Goal: Task Accomplishment & Management: Manage account settings

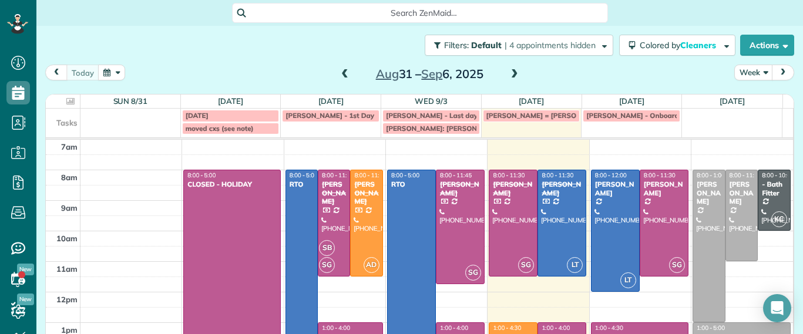
scroll to position [5, 5]
click at [508, 76] on span at bounding box center [514, 74] width 13 height 11
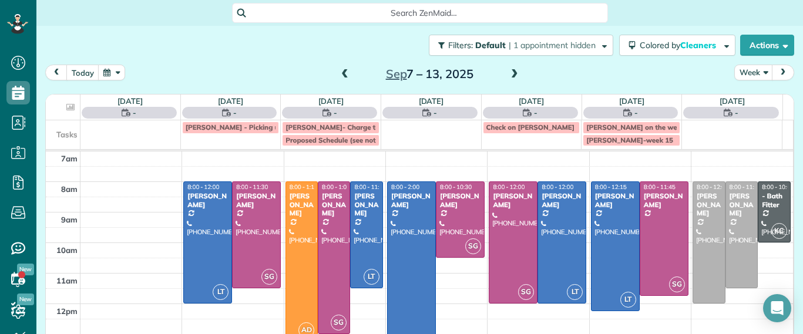
click at [513, 68] on span at bounding box center [514, 75] width 13 height 18
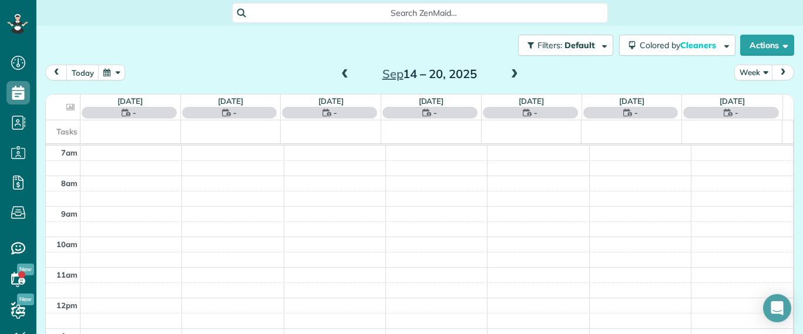
click at [514, 56] on div "Filters: Default | 1 appointment hidden Colored by Cleaners Color by Cleaner Co…" at bounding box center [419, 45] width 766 height 39
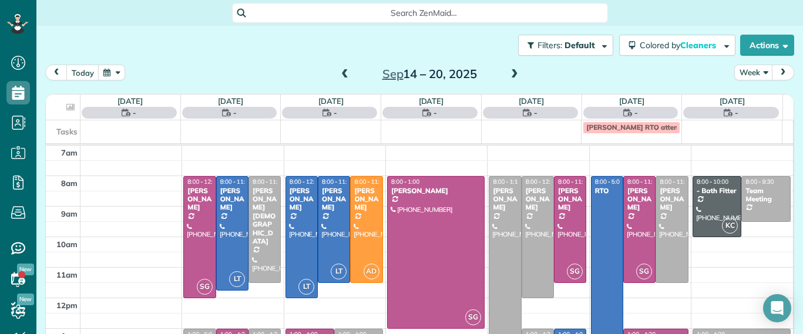
click at [509, 75] on span at bounding box center [514, 74] width 13 height 11
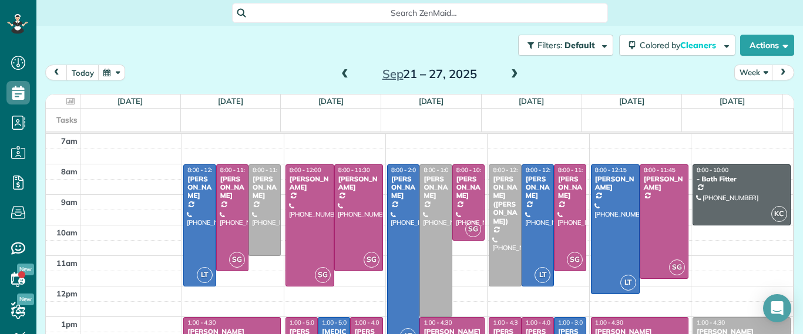
click at [508, 76] on span at bounding box center [514, 74] width 13 height 11
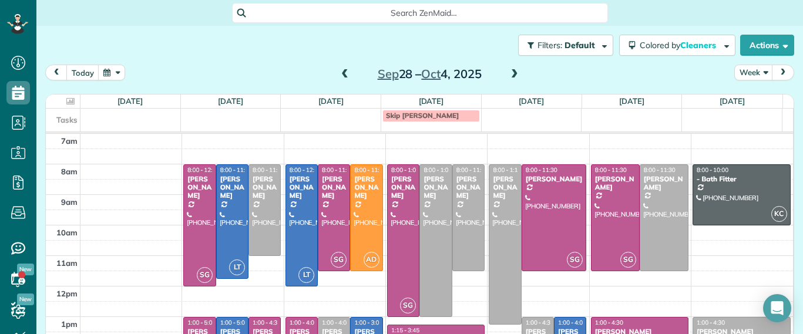
click at [510, 73] on span at bounding box center [514, 74] width 13 height 11
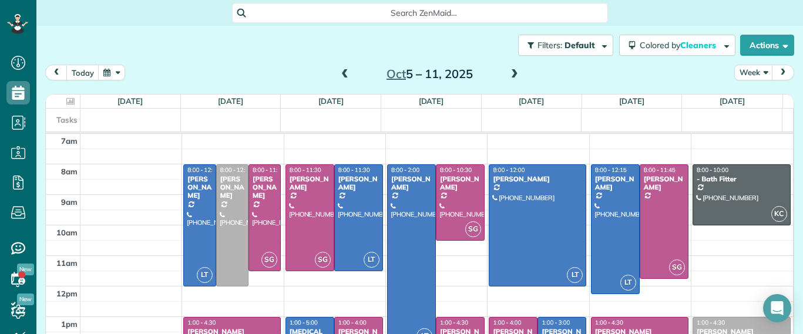
click at [510, 72] on span at bounding box center [514, 74] width 13 height 11
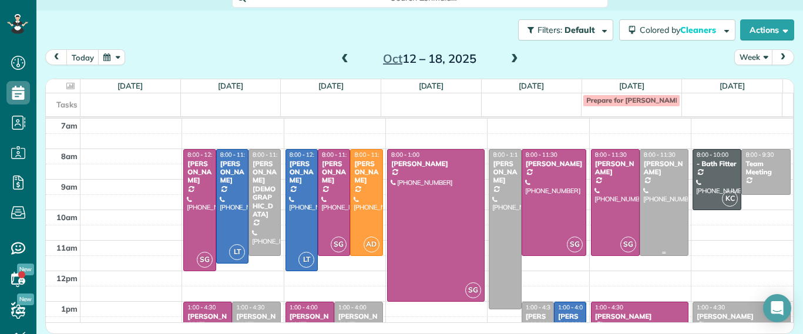
scroll to position [132, 0]
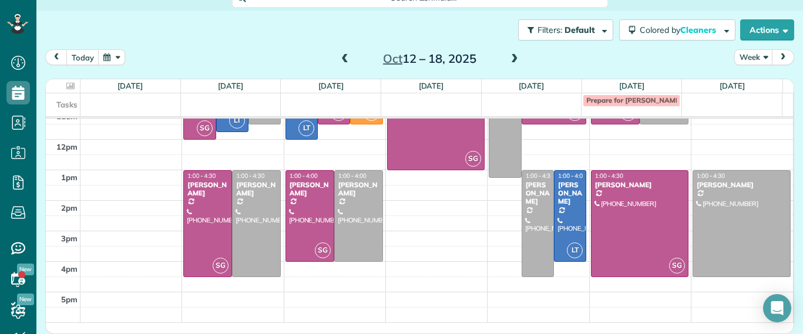
click at [341, 60] on span at bounding box center [344, 59] width 13 height 11
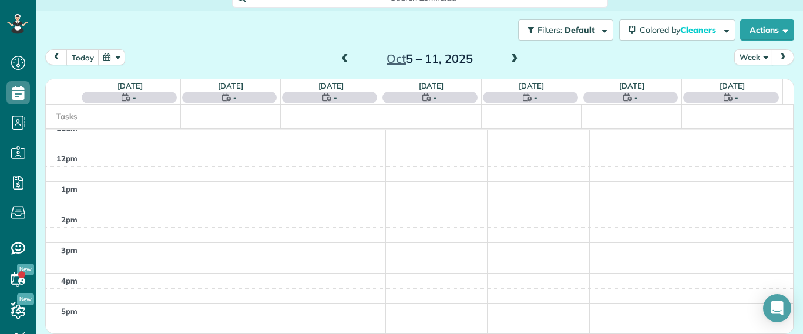
scroll to position [0, 0]
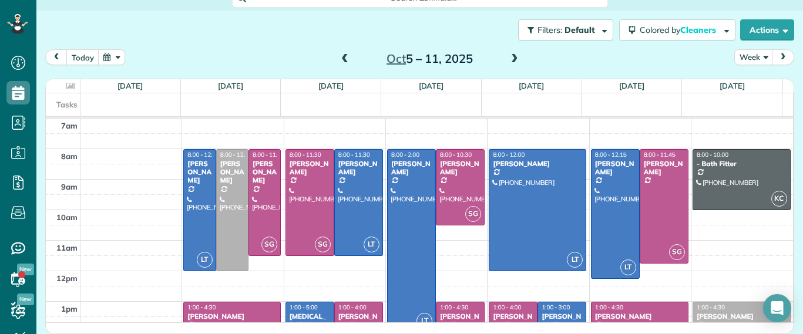
click at [341, 60] on span at bounding box center [344, 59] width 13 height 11
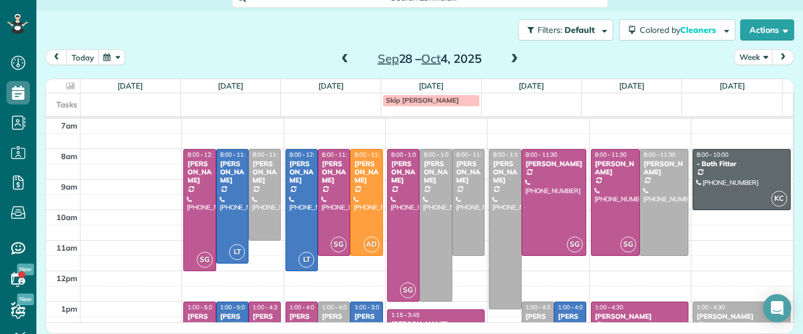
click at [341, 60] on span at bounding box center [344, 59] width 13 height 11
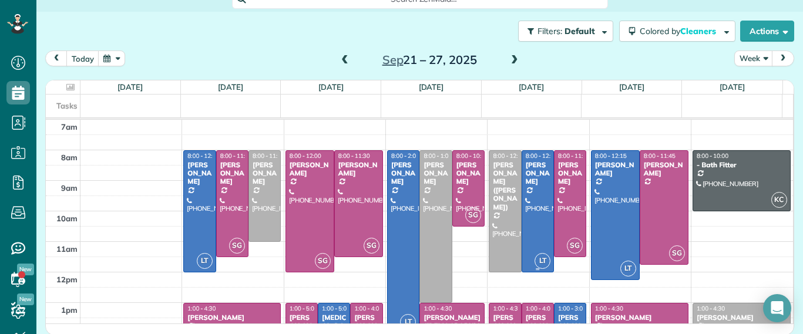
scroll to position [132, 0]
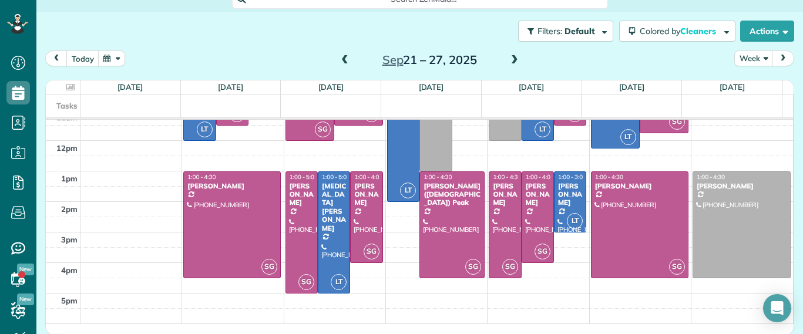
click at [349, 61] on div "Sep 21 – 27, 2025" at bounding box center [429, 59] width 188 height 19
click at [343, 61] on span at bounding box center [344, 60] width 13 height 11
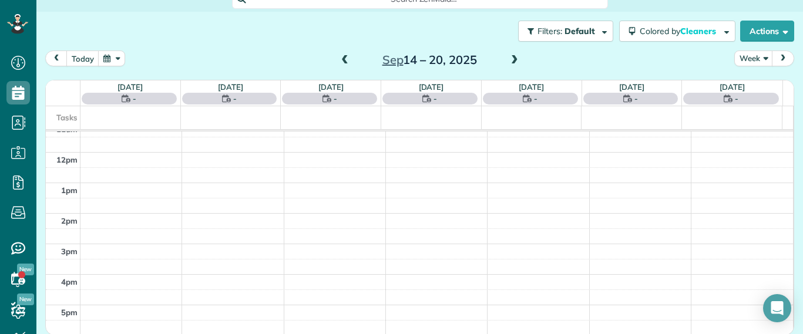
scroll to position [0, 0]
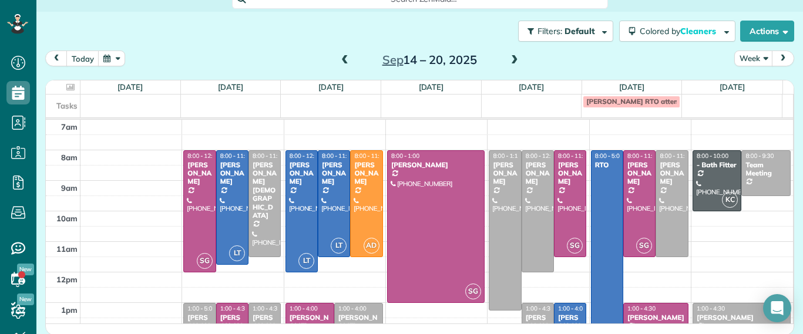
click at [343, 60] on span at bounding box center [344, 60] width 13 height 11
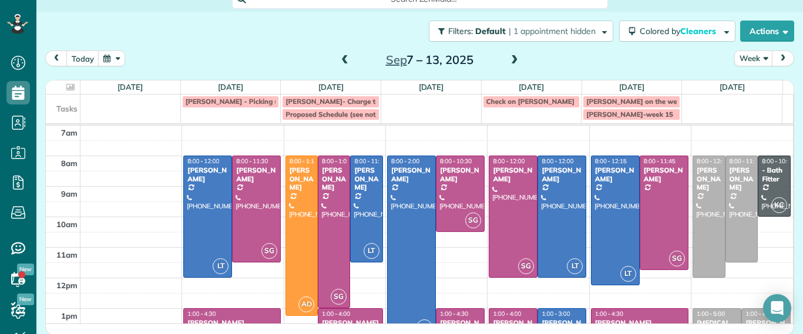
scroll to position [15, 0]
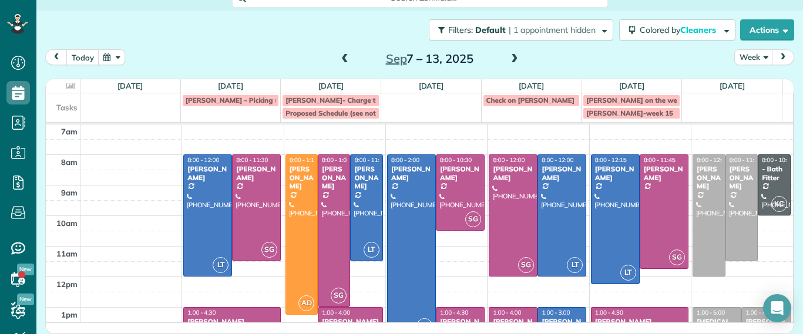
click at [510, 56] on span at bounding box center [514, 59] width 13 height 11
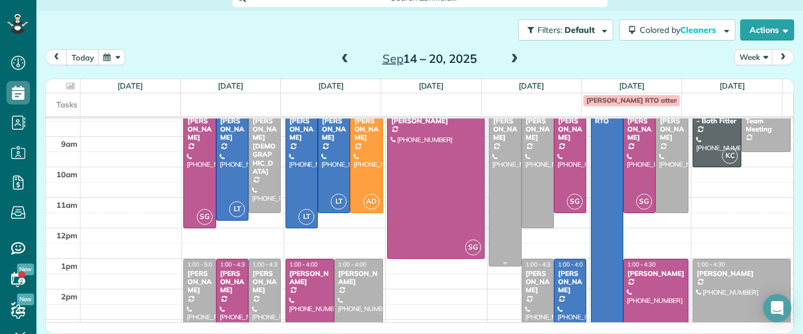
scroll to position [0, 0]
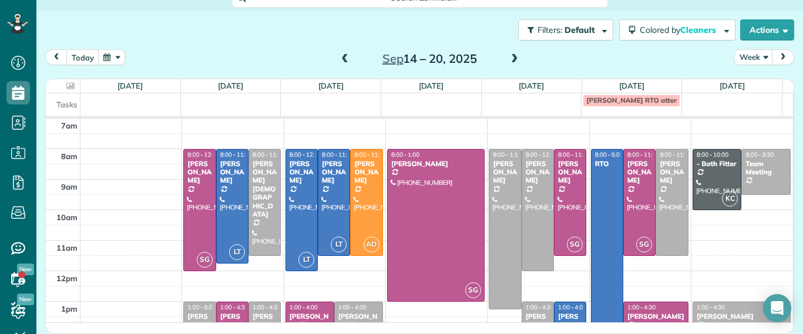
click at [338, 56] on span at bounding box center [344, 59] width 13 height 11
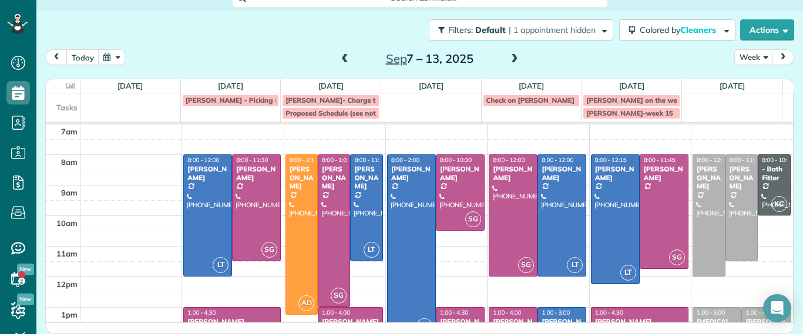
click at [343, 64] on span at bounding box center [344, 59] width 13 height 11
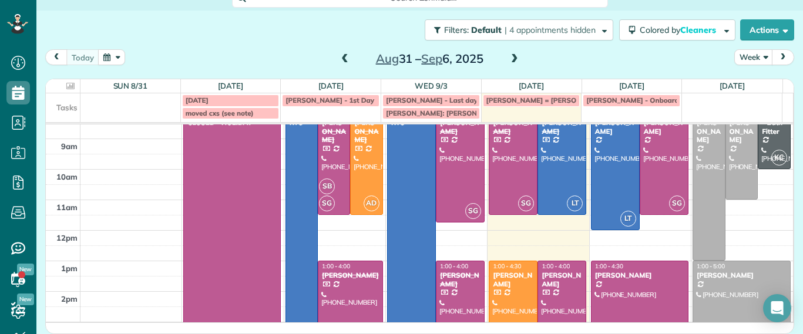
scroll to position [137, 0]
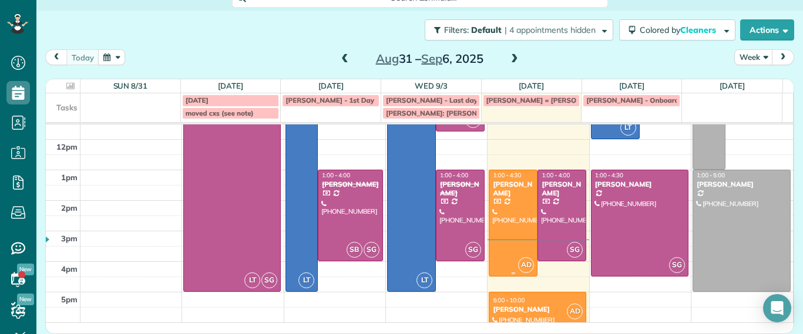
click at [505, 214] on div at bounding box center [513, 223] width 48 height 106
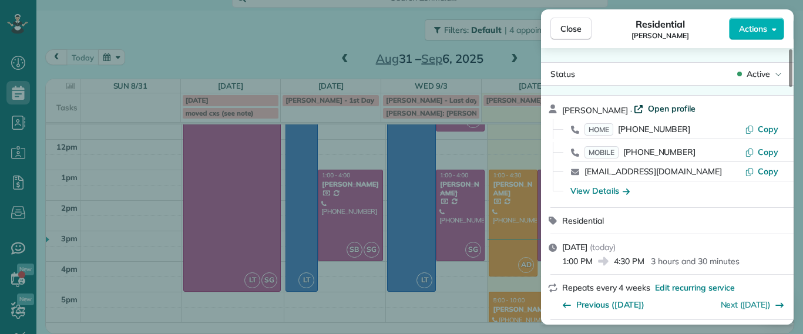
click at [648, 105] on span "Open profile" at bounding box center [672, 109] width 48 height 12
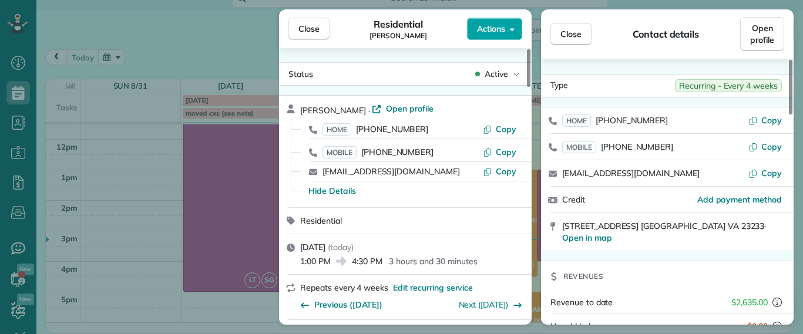
click at [498, 26] on span "Actions" at bounding box center [491, 29] width 28 height 12
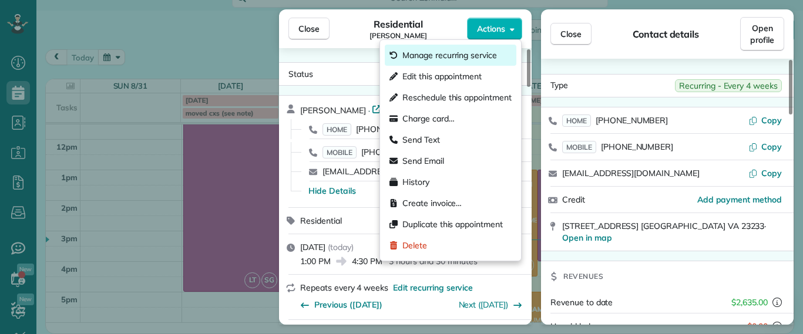
click at [482, 58] on span "Manage recurring service" at bounding box center [449, 55] width 95 height 12
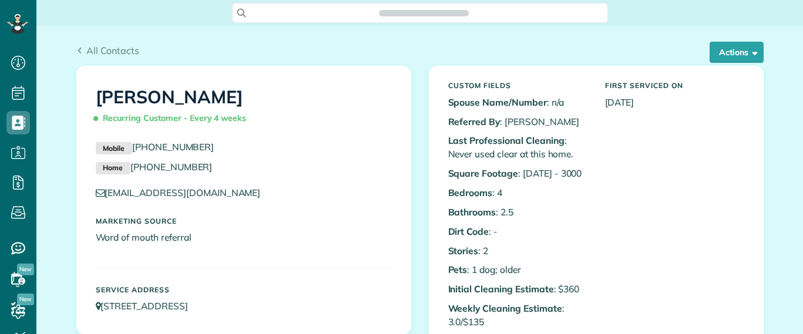
scroll to position [5, 5]
click at [723, 59] on button "Actions" at bounding box center [736, 52] width 54 height 21
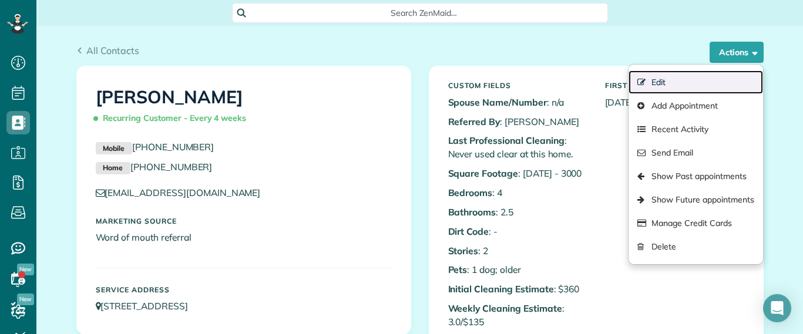
click at [652, 77] on link "Edit" at bounding box center [695, 81] width 134 height 23
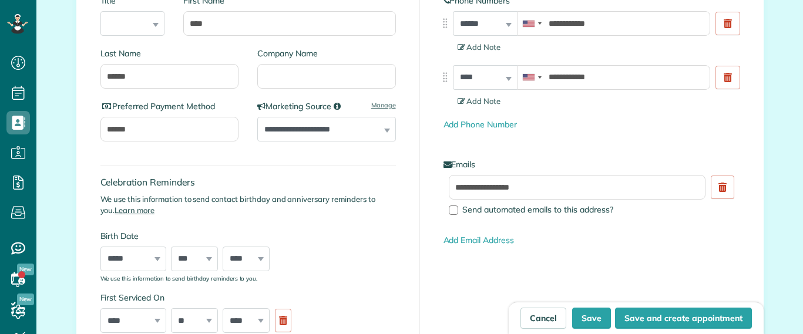
scroll to position [147, 0]
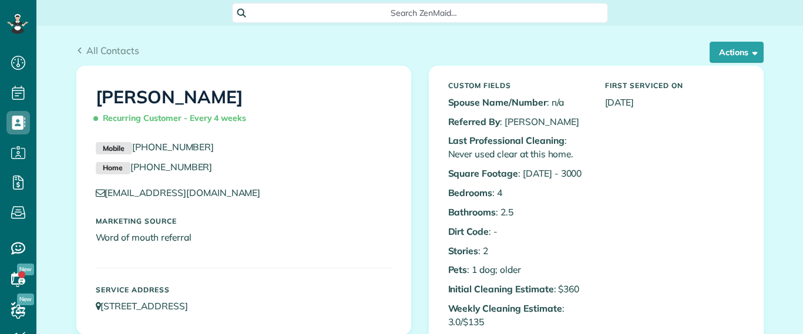
scroll to position [5, 5]
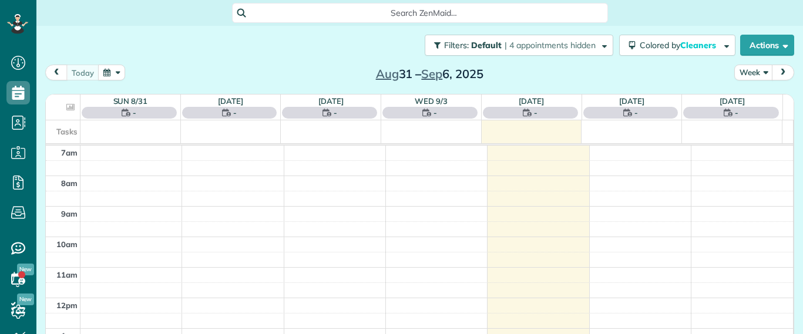
scroll to position [5, 5]
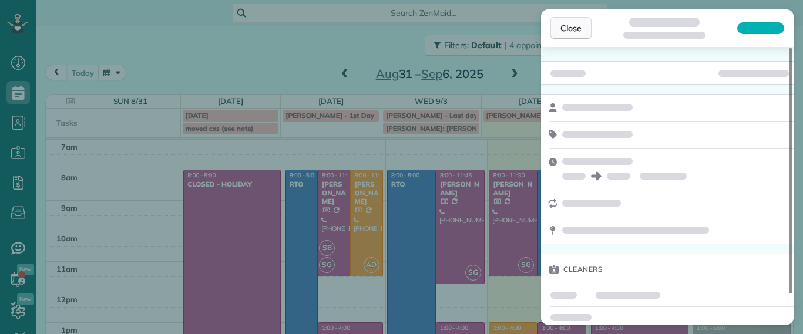
click at [569, 35] on button "Close" at bounding box center [570, 28] width 41 height 22
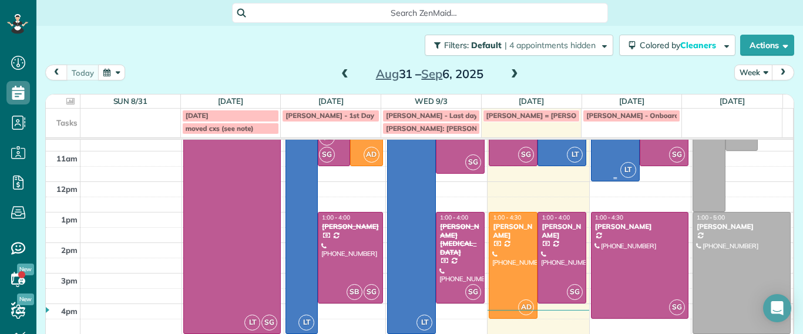
scroll to position [137, 0]
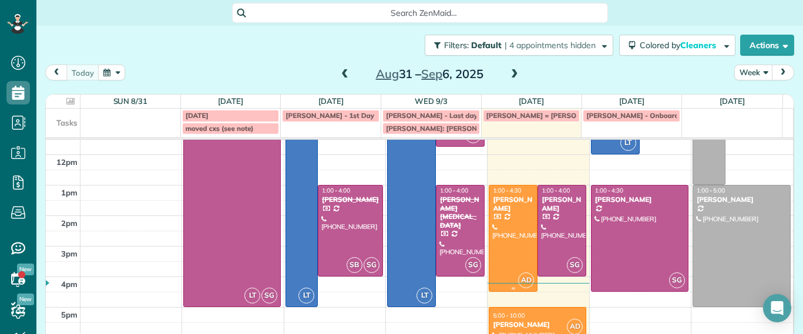
click at [504, 238] on div at bounding box center [513, 239] width 48 height 106
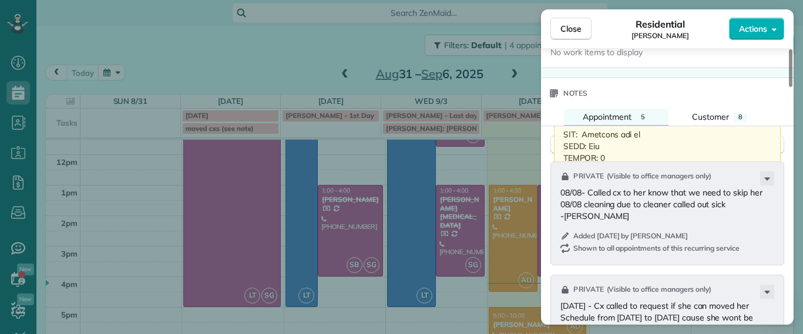
scroll to position [955, 0]
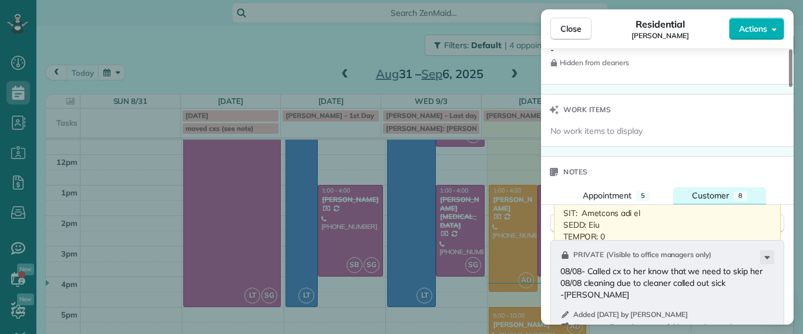
click at [710, 197] on span "Customer" at bounding box center [710, 195] width 37 height 11
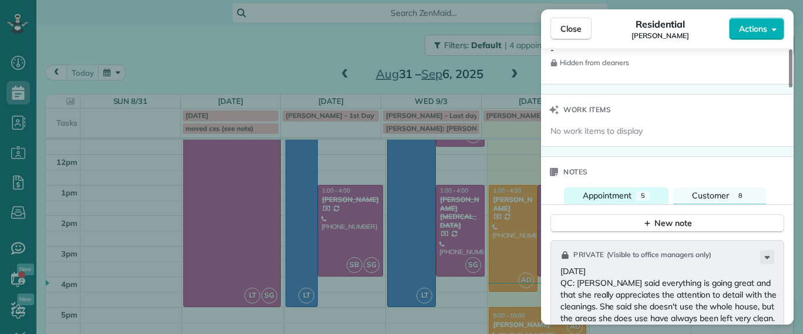
click at [620, 197] on span "Appointment" at bounding box center [606, 195] width 49 height 11
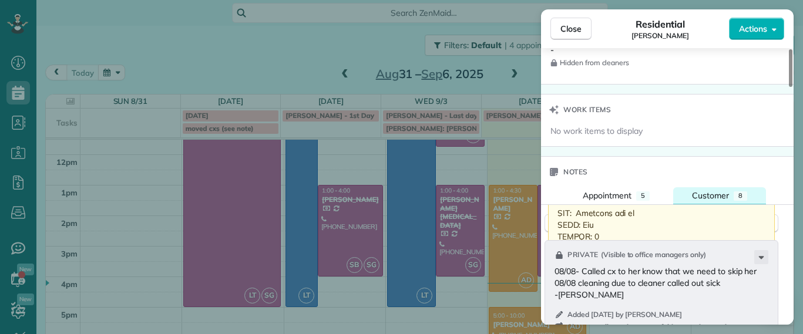
click at [703, 204] on button "Customer 8" at bounding box center [719, 195] width 93 height 17
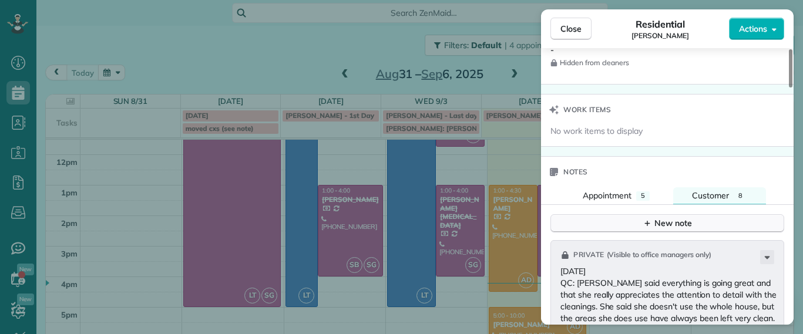
click at [679, 226] on div "New note" at bounding box center [666, 223] width 49 height 12
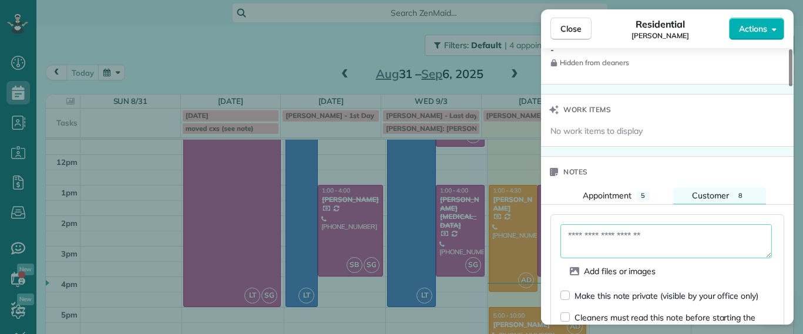
click at [624, 232] on textarea at bounding box center [665, 241] width 211 height 34
click at [602, 231] on textarea "**********" at bounding box center [665, 241] width 211 height 34
click at [632, 252] on textarea "**********" at bounding box center [665, 241] width 211 height 34
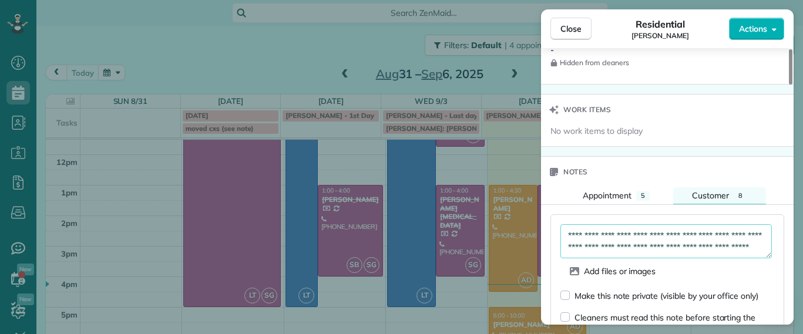
click at [678, 251] on textarea "**********" at bounding box center [665, 241] width 211 height 34
type textarea "**********"
click at [569, 289] on div "Make this note private (visible by your office only)" at bounding box center [659, 295] width 198 height 12
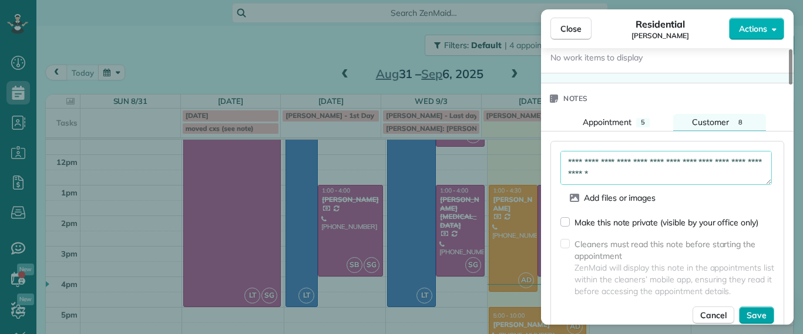
click at [754, 314] on span "Save" at bounding box center [756, 315] width 20 height 12
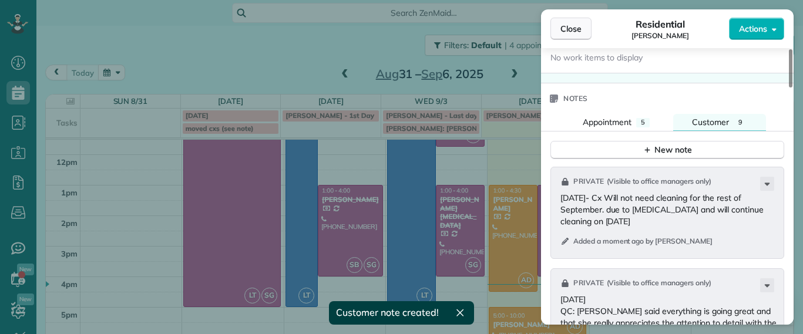
click at [575, 24] on span "Close" at bounding box center [570, 29] width 21 height 12
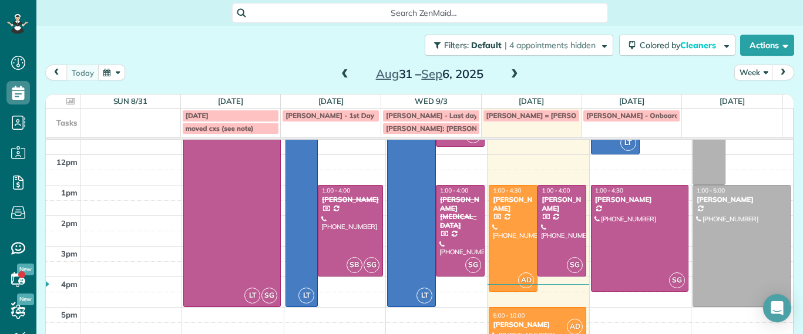
click at [508, 75] on span at bounding box center [514, 74] width 13 height 11
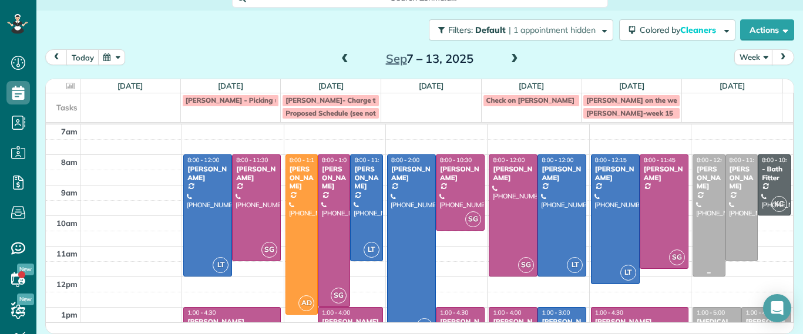
scroll to position [137, 0]
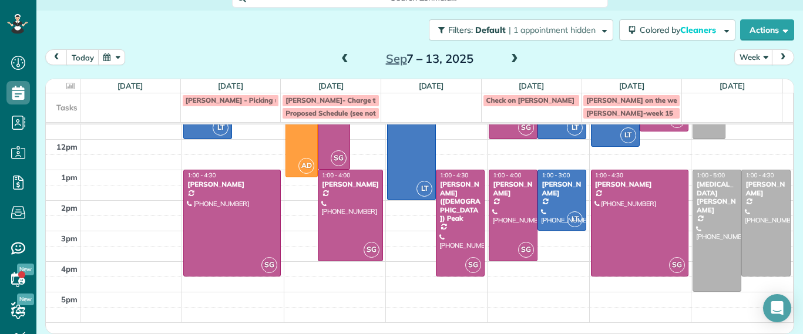
click at [342, 61] on span at bounding box center [344, 59] width 13 height 11
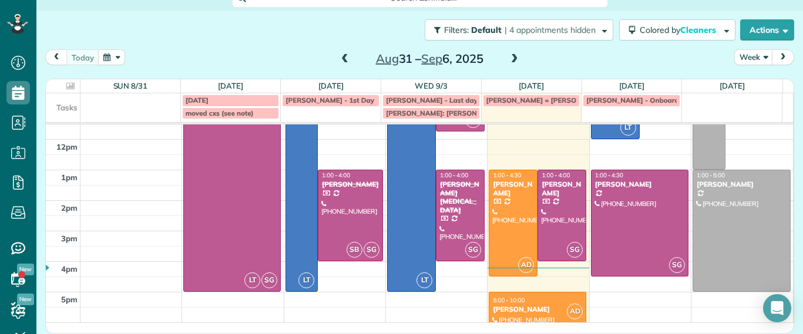
click at [338, 59] on span at bounding box center [344, 59] width 13 height 11
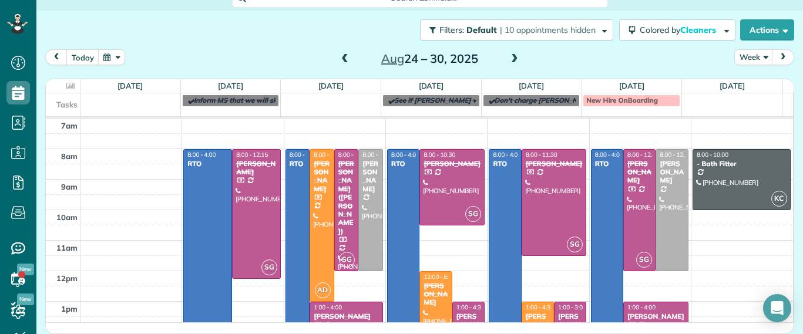
scroll to position [73, 0]
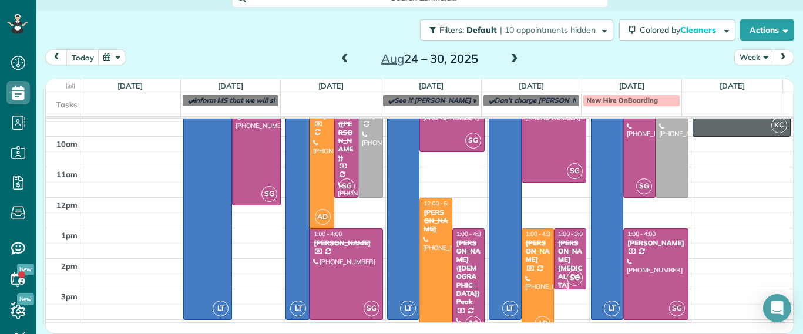
click at [513, 58] on span at bounding box center [514, 59] width 13 height 11
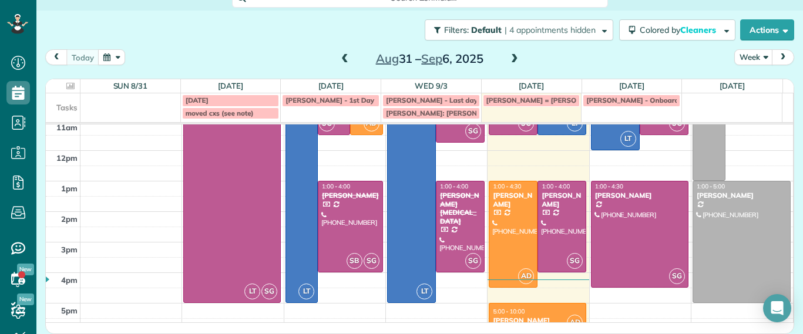
scroll to position [137, 0]
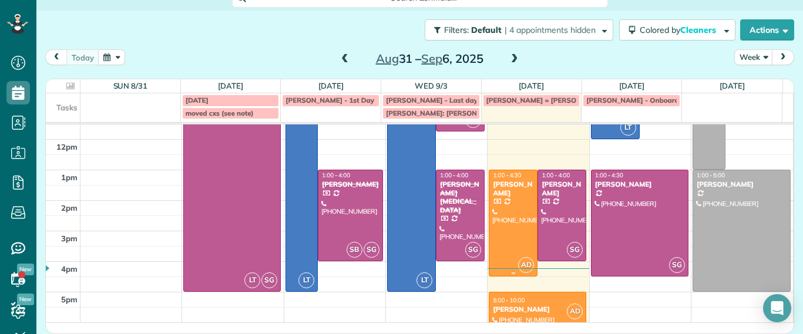
click at [491, 210] on div at bounding box center [513, 223] width 48 height 106
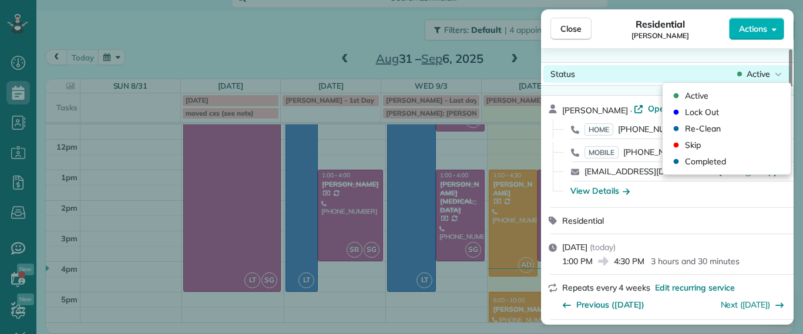
click at [771, 77] on div "Active" at bounding box center [758, 74] width 49 height 12
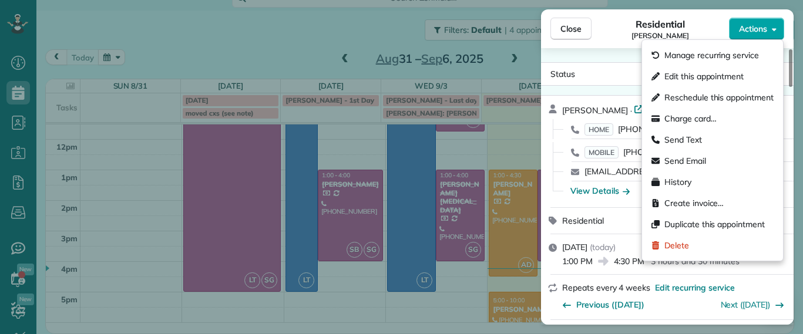
click at [771, 20] on button "Actions" at bounding box center [756, 29] width 55 height 22
click at [770, 22] on button "Actions" at bounding box center [756, 29] width 55 height 22
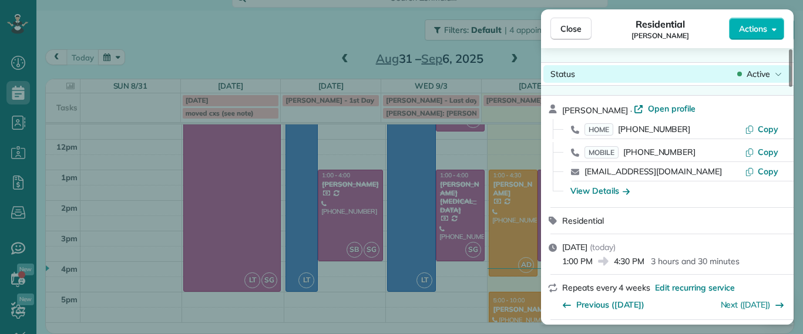
click at [770, 73] on div "Active" at bounding box center [758, 74] width 49 height 12
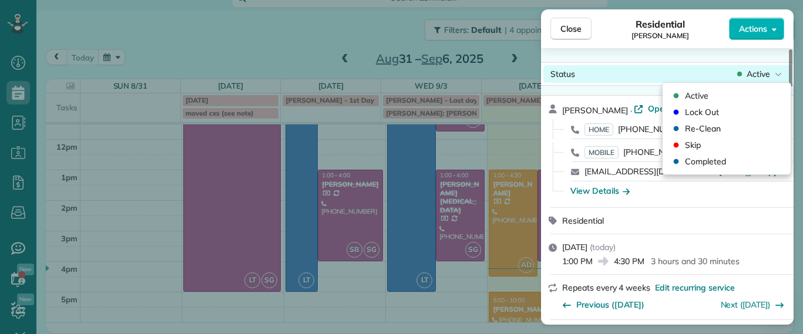
click at [770, 73] on div "Active" at bounding box center [758, 74] width 49 height 12
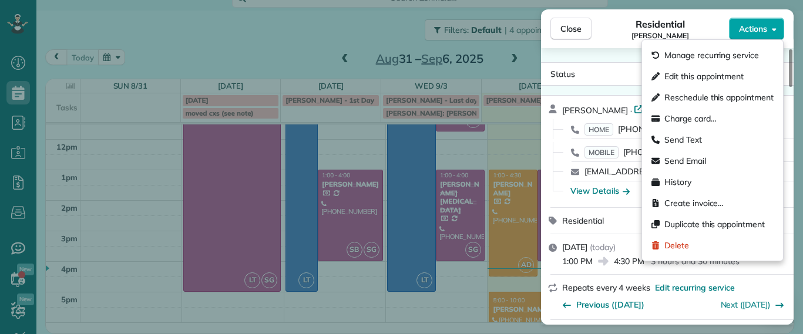
click at [759, 26] on span "Actions" at bounding box center [753, 29] width 28 height 12
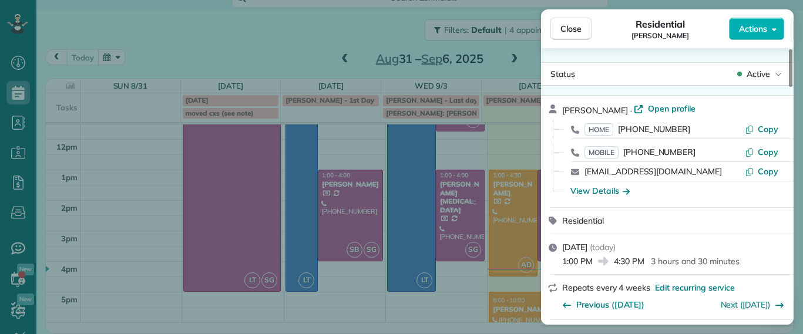
click at [281, 41] on div "Close Residential Lucy McCown Actions Status Active Lucy McCown · Open profile …" at bounding box center [401, 167] width 803 height 334
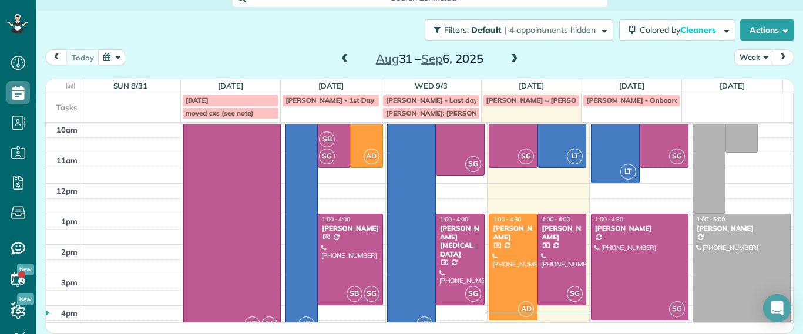
scroll to position [137, 0]
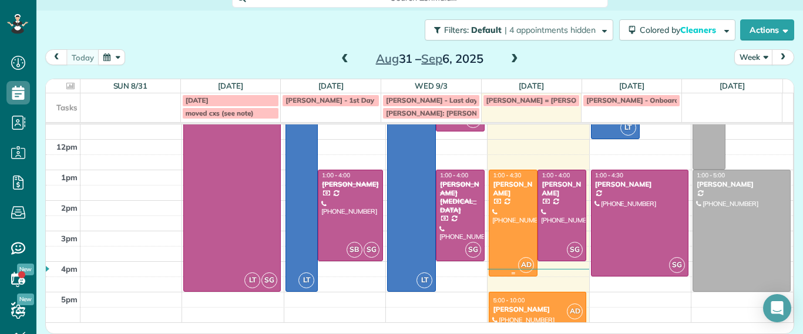
click at [513, 235] on div at bounding box center [513, 223] width 48 height 106
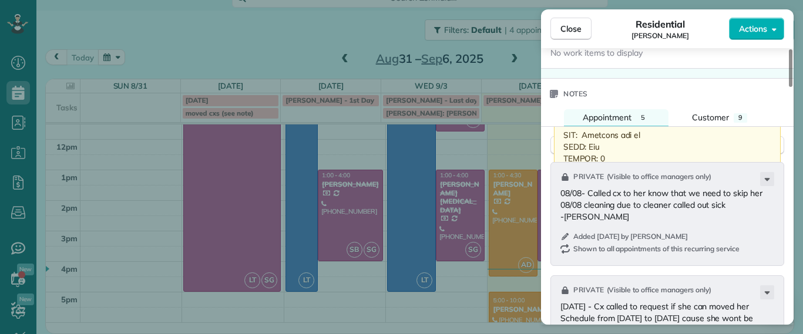
scroll to position [1033, 0]
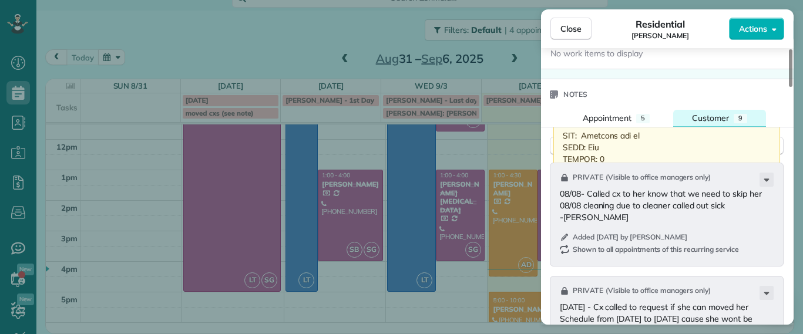
click at [719, 113] on span "Customer" at bounding box center [710, 118] width 37 height 11
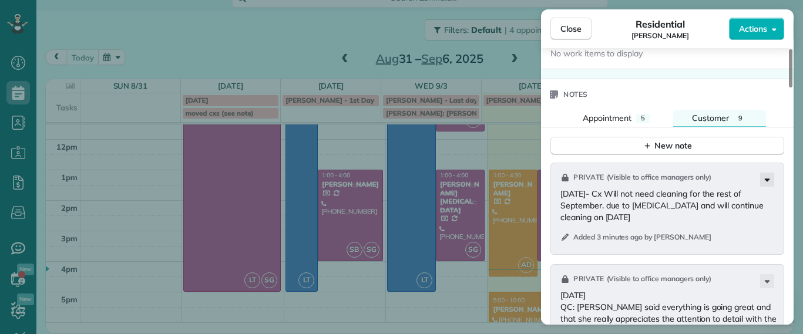
click at [766, 179] on icon at bounding box center [766, 180] width 5 height 3
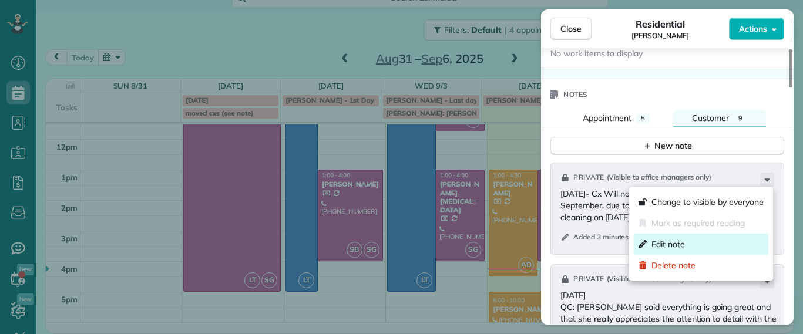
click at [686, 243] on div "Edit note" at bounding box center [700, 244] width 134 height 21
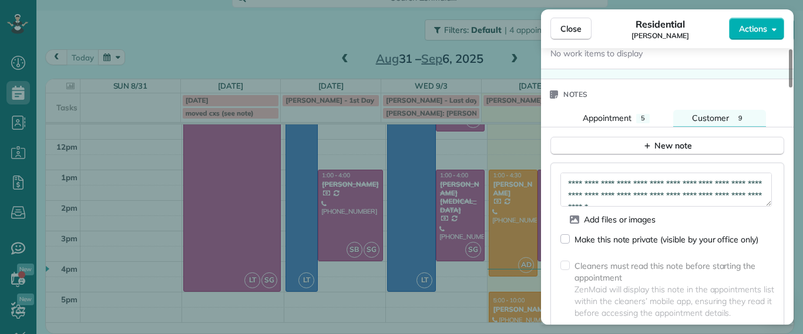
scroll to position [12, 0]
click at [697, 193] on textarea "**********" at bounding box center [665, 190] width 211 height 34
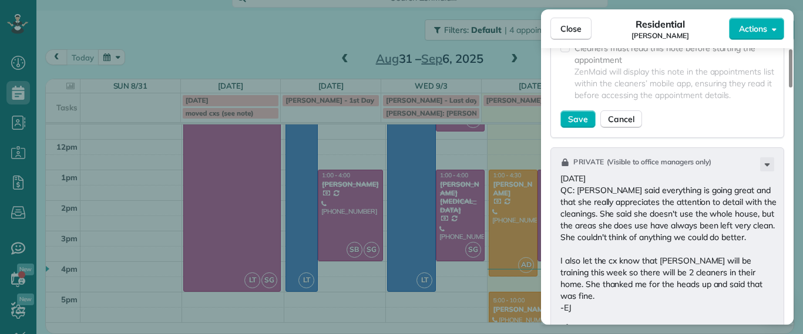
scroll to position [1253, 0]
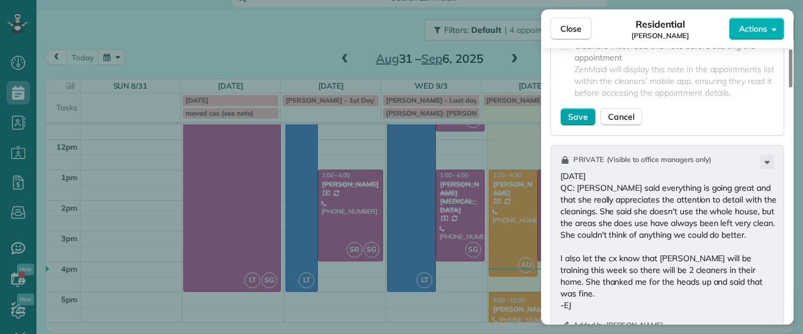
type textarea "**********"
click at [586, 121] on span "Save" at bounding box center [578, 117] width 20 height 12
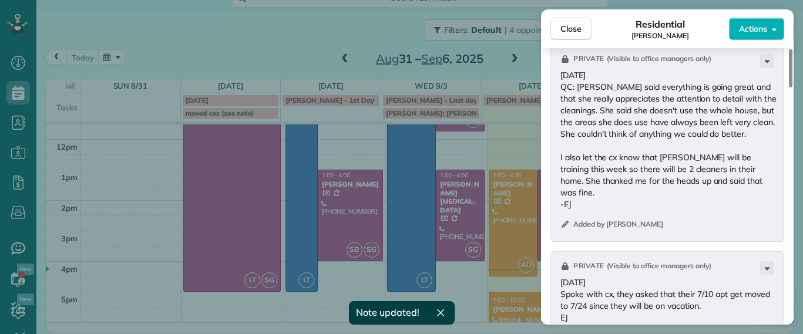
click at [572, 31] on span "Close" at bounding box center [570, 29] width 21 height 12
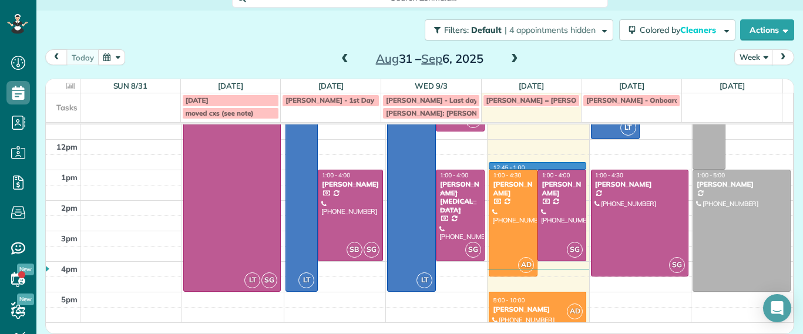
click at [505, 163] on div "7am 8am 9am 10am 11am 12pm 1pm 2pm 3pm 4pm 5pm LT SG 8:00 - 5:00 CLOSED - HOLID…" at bounding box center [419, 154] width 747 height 335
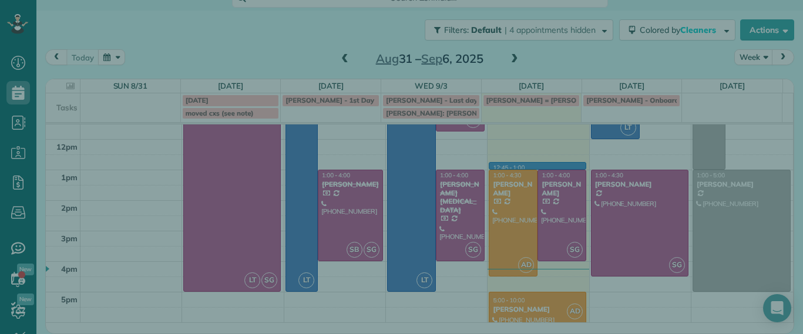
click at [504, 184] on div "Cancel New appointment Select a contact Add new" at bounding box center [401, 167] width 803 height 334
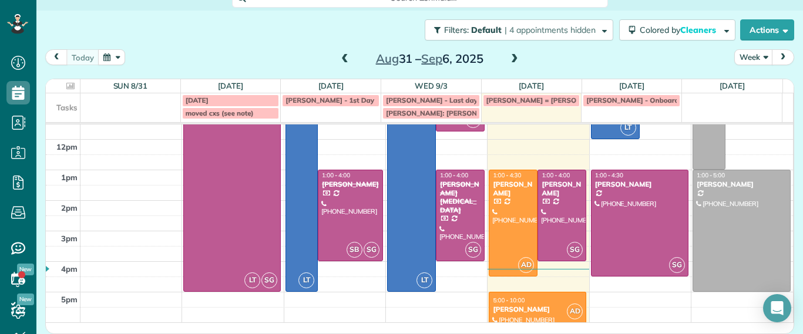
click at [504, 184] on div "[PERSON_NAME]" at bounding box center [513, 188] width 42 height 17
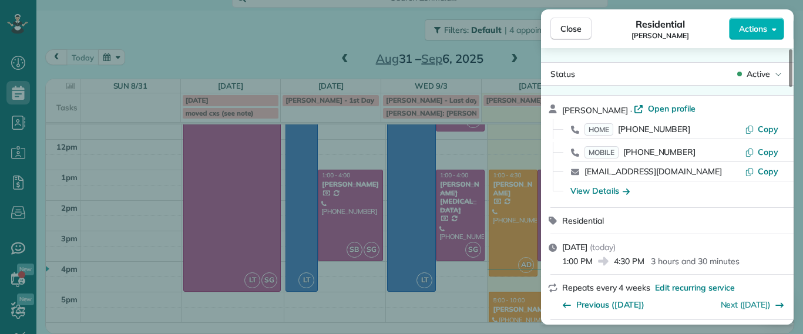
click at [504, 183] on div "Close Residential Lucy McCown Actions Status Active Lucy McCown · Open profile …" at bounding box center [401, 167] width 803 height 334
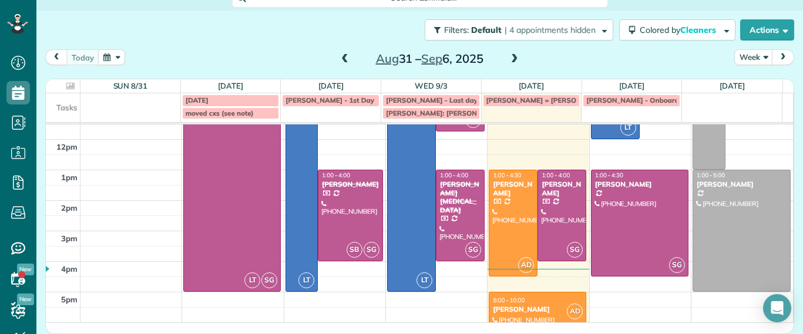
click at [510, 58] on span at bounding box center [514, 59] width 13 height 11
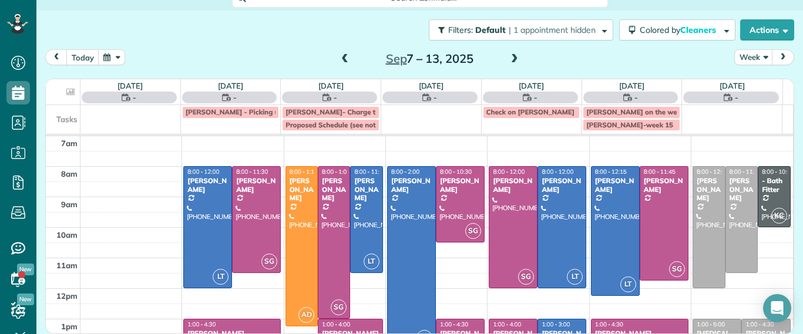
click at [339, 55] on span at bounding box center [344, 59] width 13 height 11
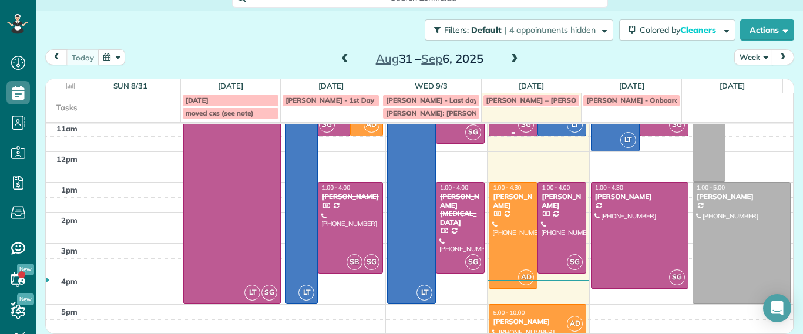
scroll to position [126, 0]
click at [499, 223] on div at bounding box center [513, 235] width 48 height 106
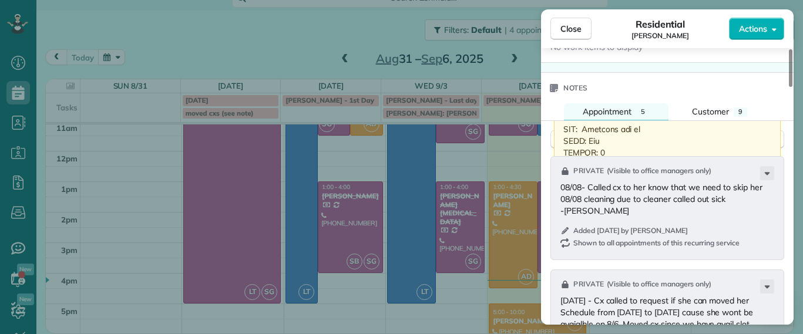
scroll to position [962, 0]
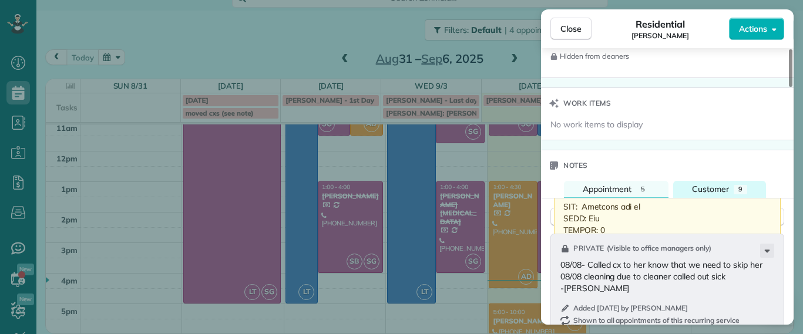
click at [716, 188] on span "Customer" at bounding box center [710, 189] width 37 height 11
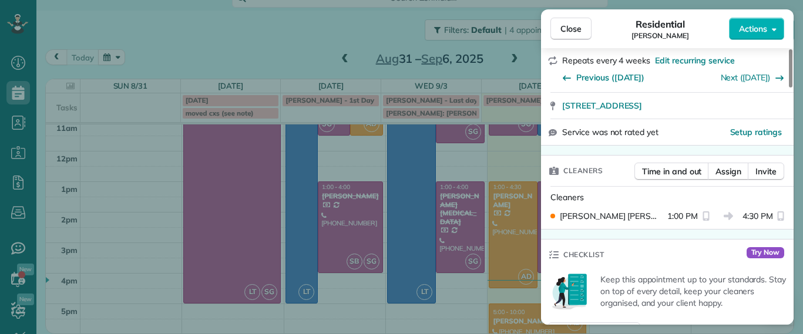
scroll to position [0, 0]
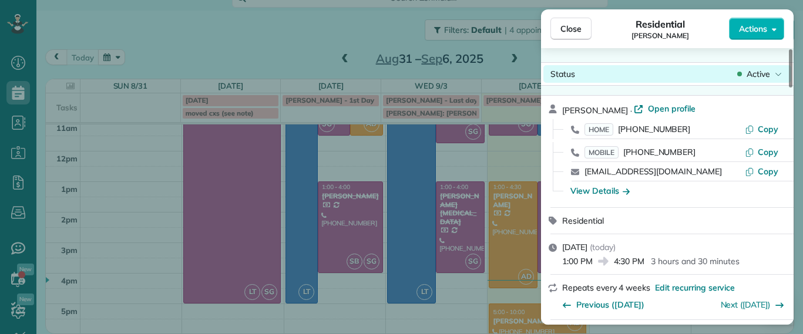
click at [747, 73] on span "Active" at bounding box center [757, 74] width 23 height 12
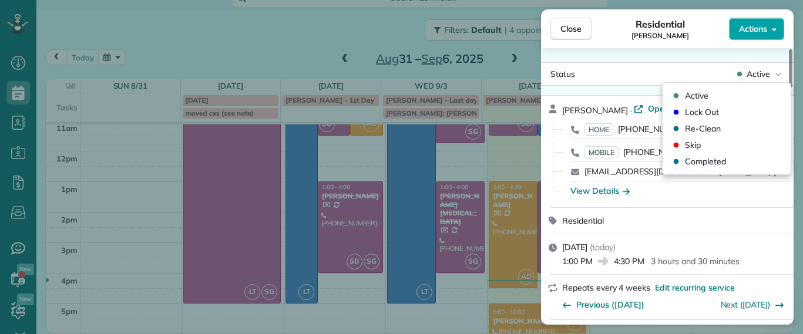
click at [749, 36] on button "Actions" at bounding box center [756, 29] width 55 height 22
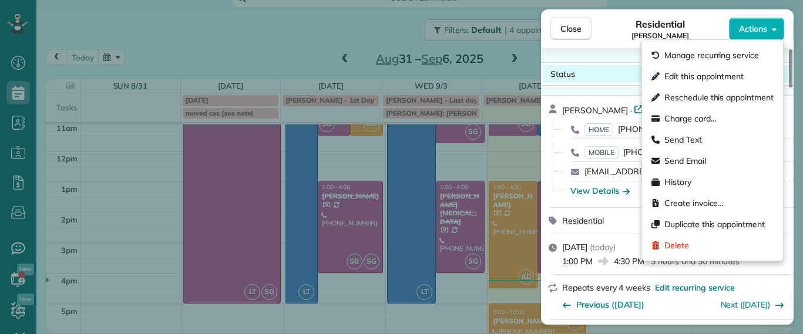
click at [631, 76] on div "Status Active" at bounding box center [667, 74] width 248 height 18
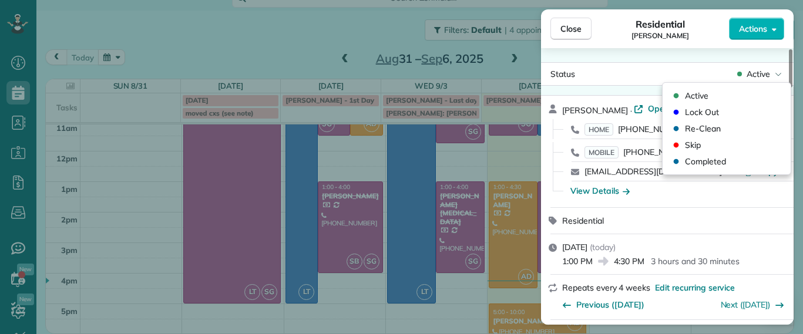
click at [630, 55] on div "Status Active Lucy McCown · Open profile HOME (804) 270-0893 Copy MOBILE (512) …" at bounding box center [667, 186] width 252 height 277
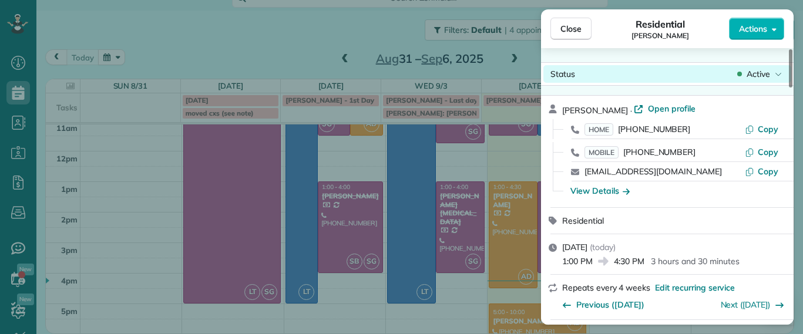
click at [768, 75] on span "Active" at bounding box center [757, 74] width 23 height 12
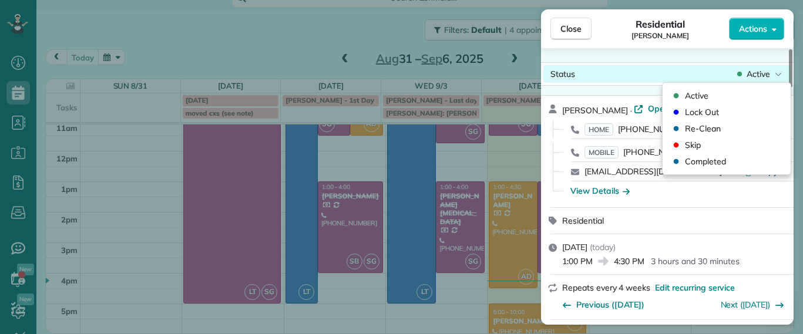
click at [767, 76] on span "Active" at bounding box center [757, 74] width 23 height 12
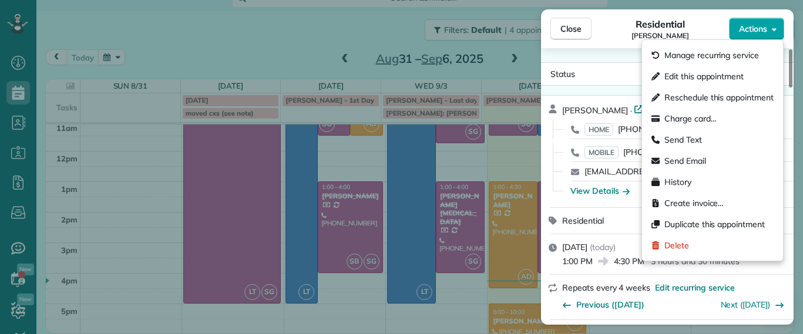
click at [761, 32] on span "Actions" at bounding box center [753, 29] width 28 height 12
click at [633, 106] on icon at bounding box center [637, 108] width 9 height 9
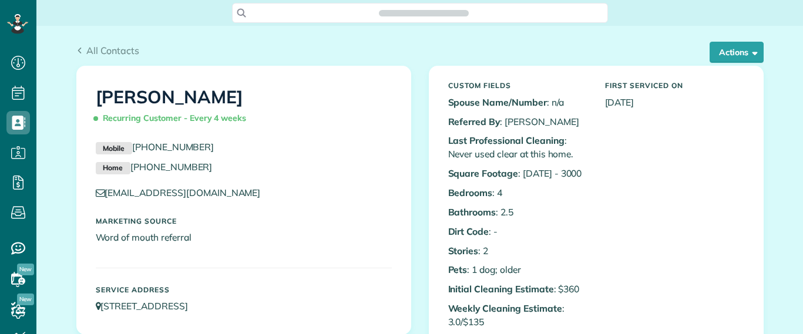
scroll to position [334, 36]
click at [726, 60] on button "Actions" at bounding box center [736, 52] width 54 height 21
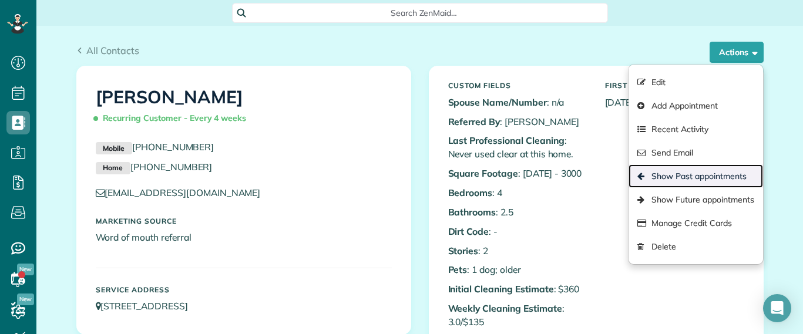
click at [716, 173] on link "Show Past appointments" at bounding box center [695, 175] width 134 height 23
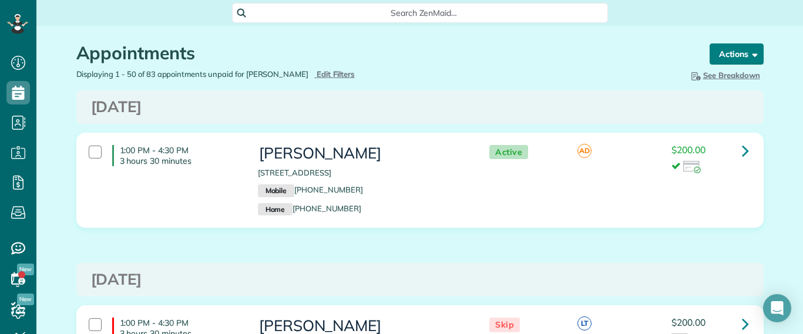
click at [734, 57] on button "Actions" at bounding box center [736, 53] width 54 height 21
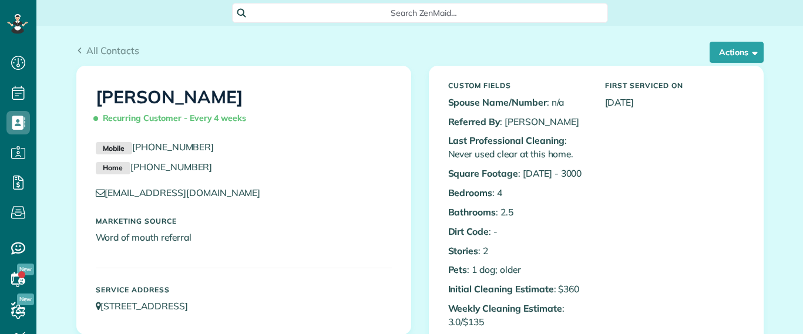
scroll to position [5, 5]
click at [722, 59] on button "Actions" at bounding box center [736, 52] width 54 height 21
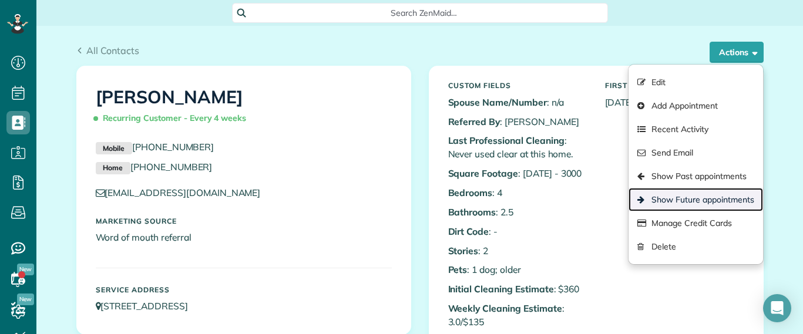
click at [688, 191] on link "Show Future appointments" at bounding box center [695, 199] width 134 height 23
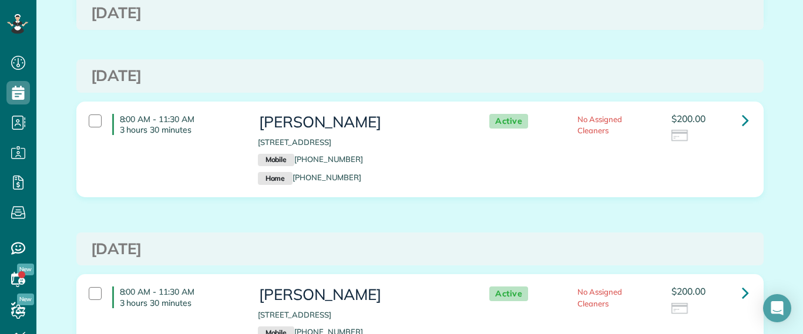
scroll to position [294, 0]
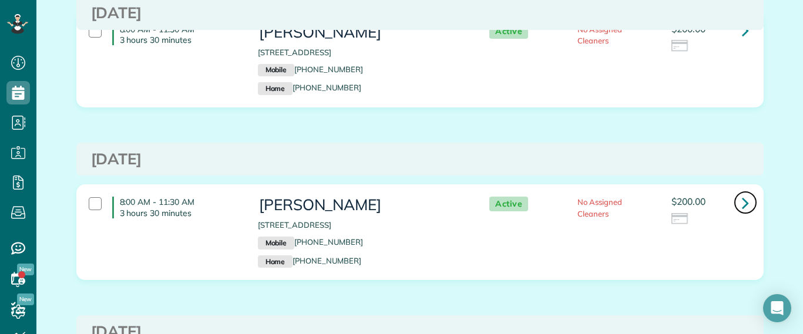
click at [742, 202] on icon at bounding box center [745, 203] width 7 height 21
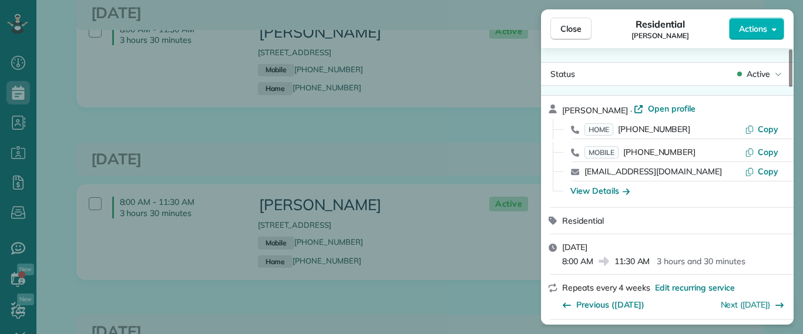
click at [465, 138] on div "Close Residential [PERSON_NAME] Actions Status Active [PERSON_NAME] · Open prof…" at bounding box center [401, 167] width 803 height 334
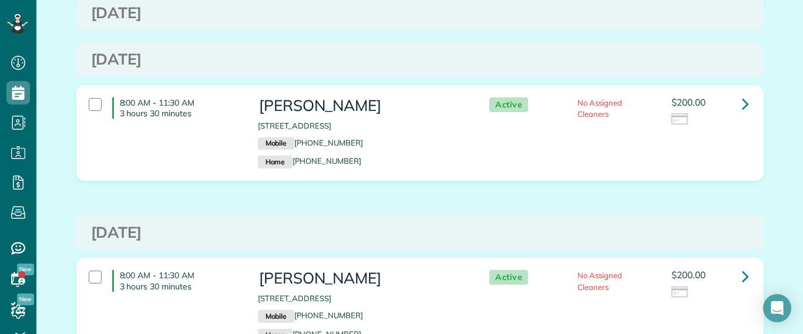
scroll to position [147, 0]
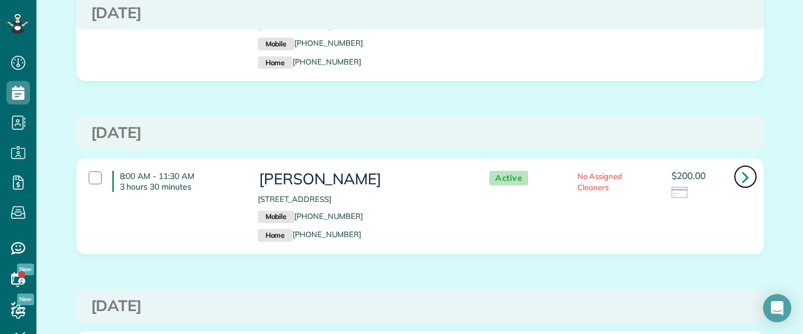
click at [744, 177] on link at bounding box center [744, 176] width 23 height 23
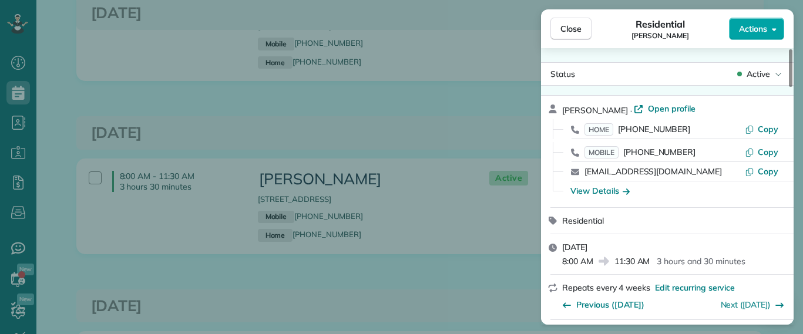
click at [760, 28] on span "Actions" at bounding box center [753, 29] width 28 height 12
